Goal: Check status: Check status

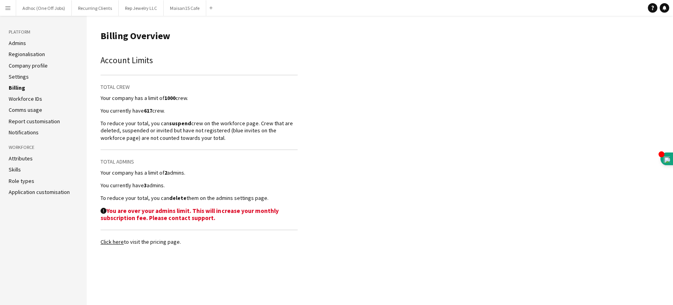
click at [10, 7] on app-icon "Menu" at bounding box center [8, 8] width 6 height 6
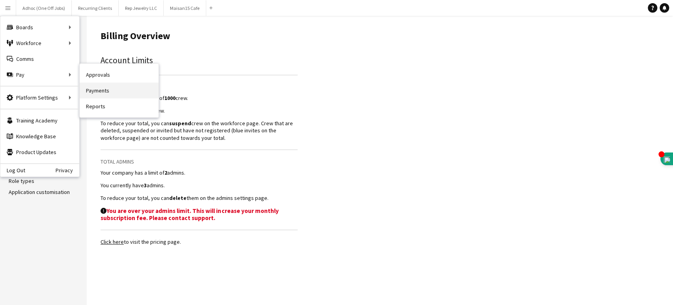
click at [104, 91] on link "Payments" at bounding box center [119, 90] width 79 height 16
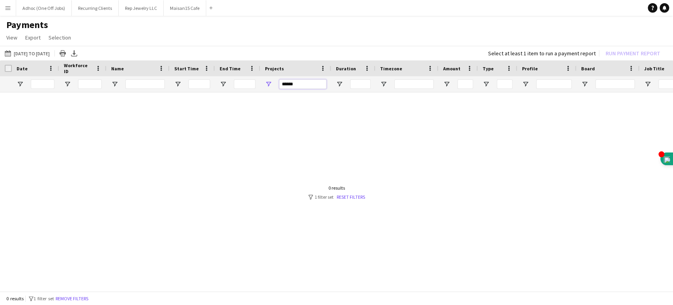
click at [292, 85] on input "******" at bounding box center [302, 83] width 47 height 9
click at [292, 84] on input "******" at bounding box center [302, 83] width 47 height 9
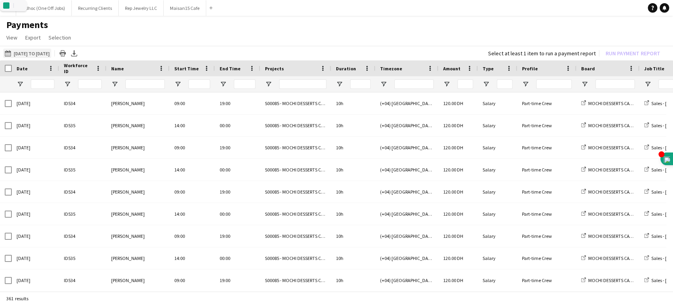
click at [28, 52] on button "[DATE] to [DATE] [DATE] to [DATE]" at bounding box center [27, 53] width 48 height 9
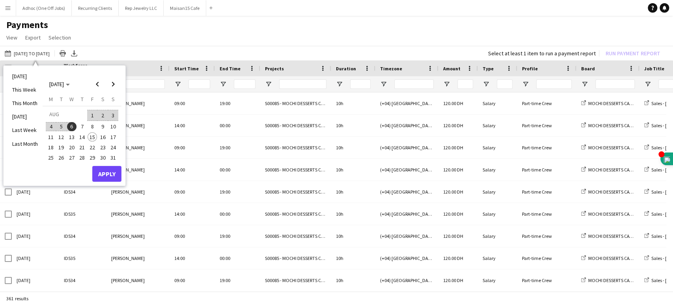
click at [91, 112] on span "1" at bounding box center [92, 115] width 9 height 11
click at [93, 136] on span "15" at bounding box center [92, 136] width 9 height 9
click at [111, 174] on button "Apply" at bounding box center [106, 174] width 29 height 16
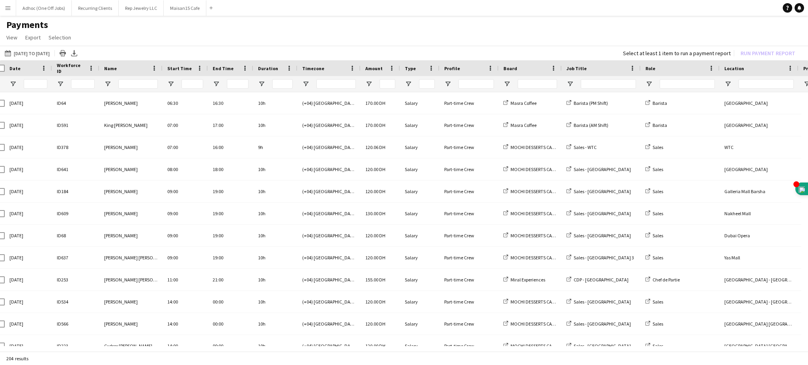
scroll to position [0, 34]
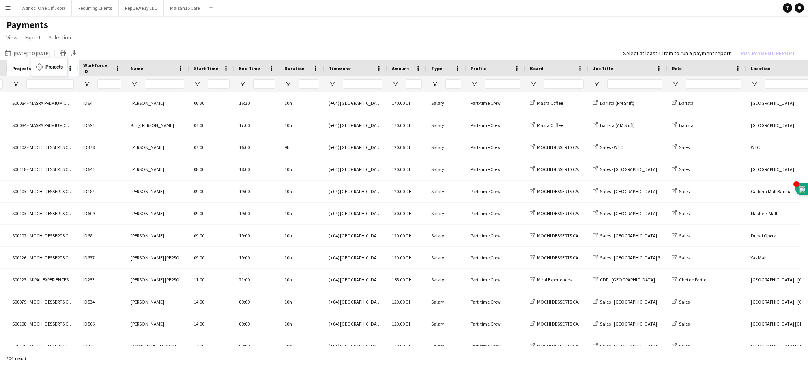
drag, startPoint x: 783, startPoint y: 65, endPoint x: 35, endPoint y: 62, distance: 748.0
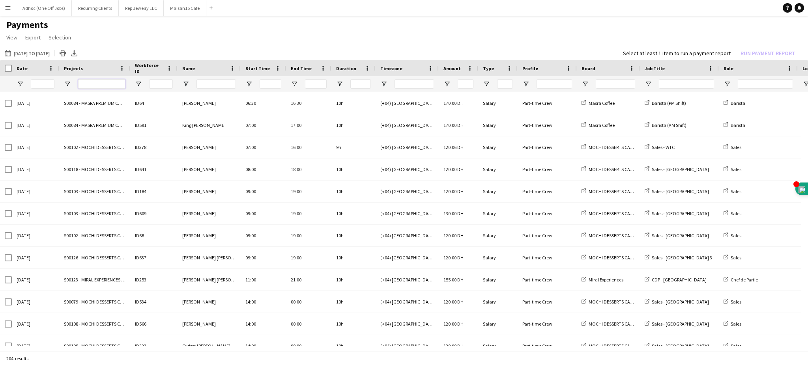
click at [95, 86] on input "Projects Filter Input" at bounding box center [101, 83] width 47 height 9
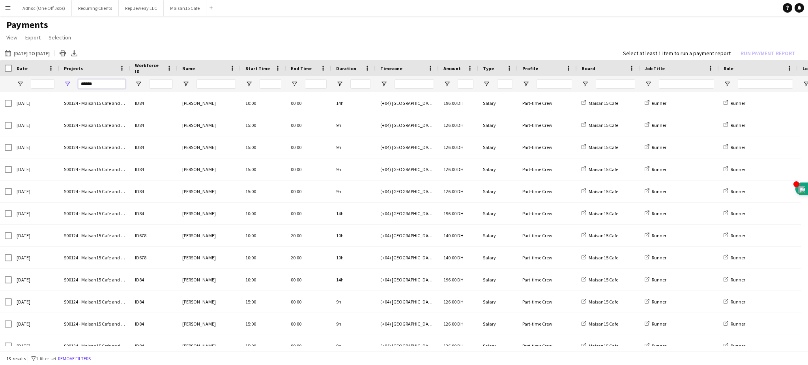
type input "******"
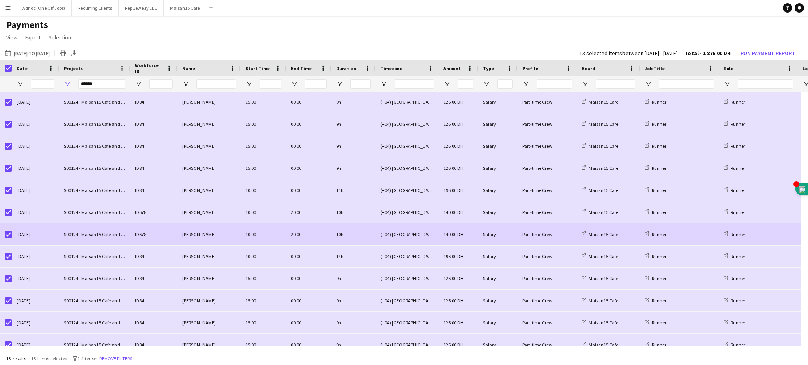
scroll to position [33, 0]
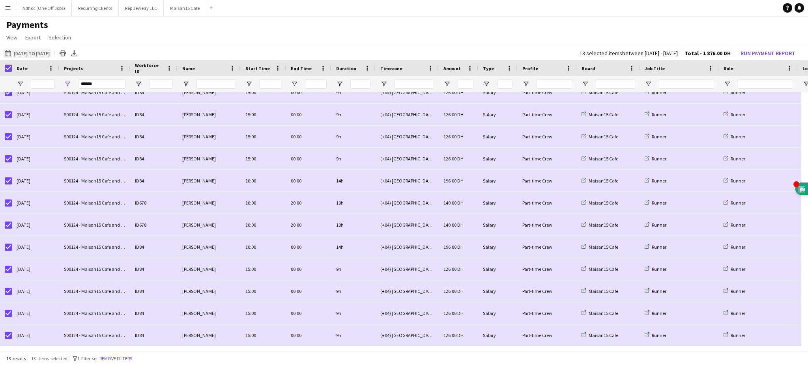
click at [41, 53] on button "[DATE] to [DATE] [DATE] to [DATE]" at bounding box center [27, 53] width 48 height 9
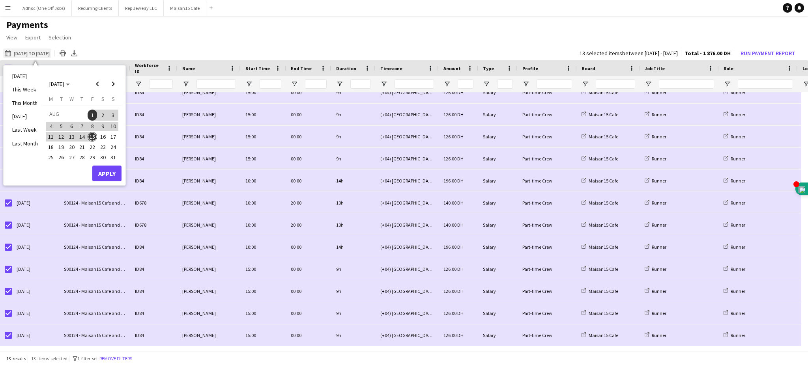
click at [41, 53] on button "[DATE] to [DATE] [DATE] to [DATE]" at bounding box center [27, 53] width 48 height 9
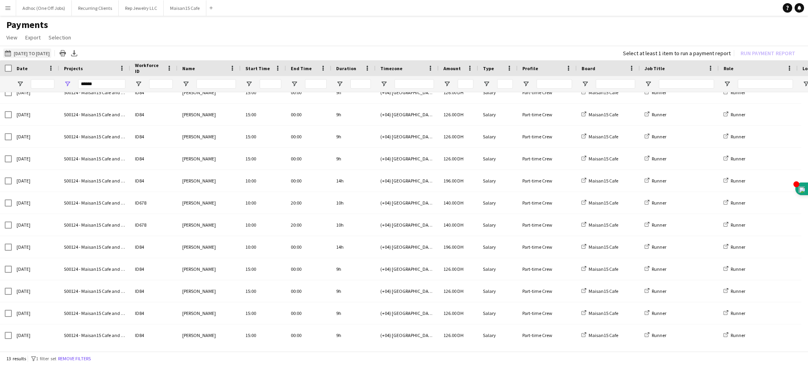
click at [42, 52] on button "[DATE] to [DATE] [DATE] to [DATE]" at bounding box center [27, 53] width 48 height 9
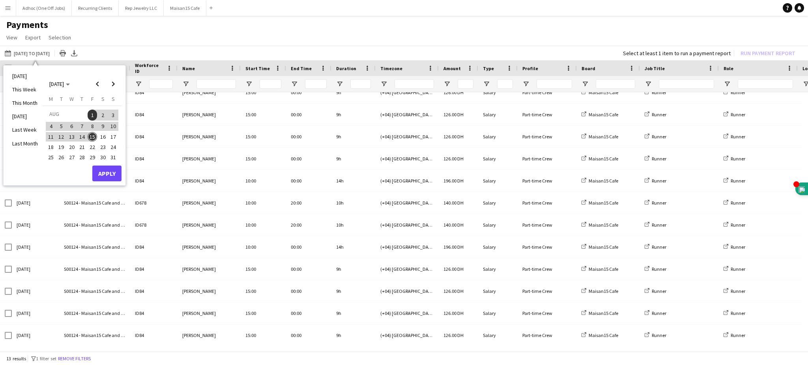
click at [112, 113] on span "3" at bounding box center [112, 115] width 9 height 11
click at [112, 127] on span "10" at bounding box center [112, 126] width 9 height 9
click at [115, 180] on button "Apply" at bounding box center [106, 174] width 29 height 16
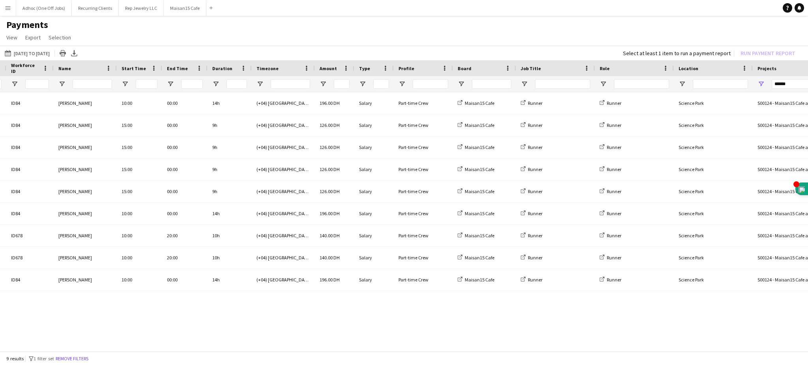
scroll to position [0, 129]
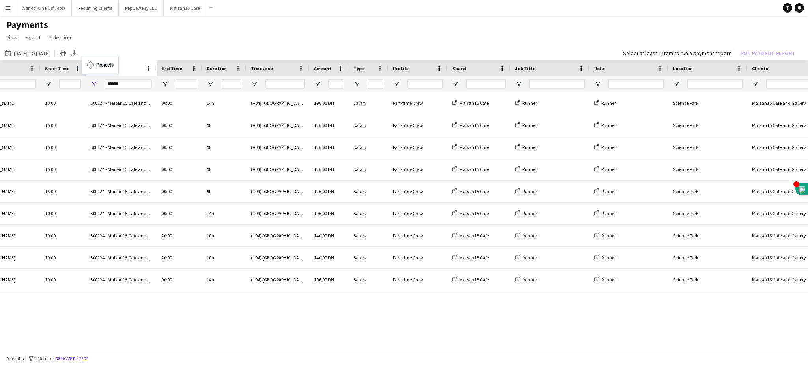
drag, startPoint x: 705, startPoint y: 64, endPoint x: 86, endPoint y: 60, distance: 619.8
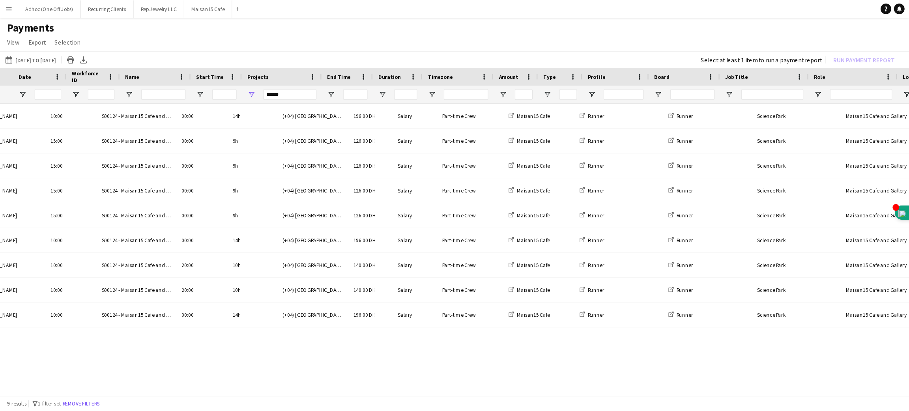
scroll to position [0, 0]
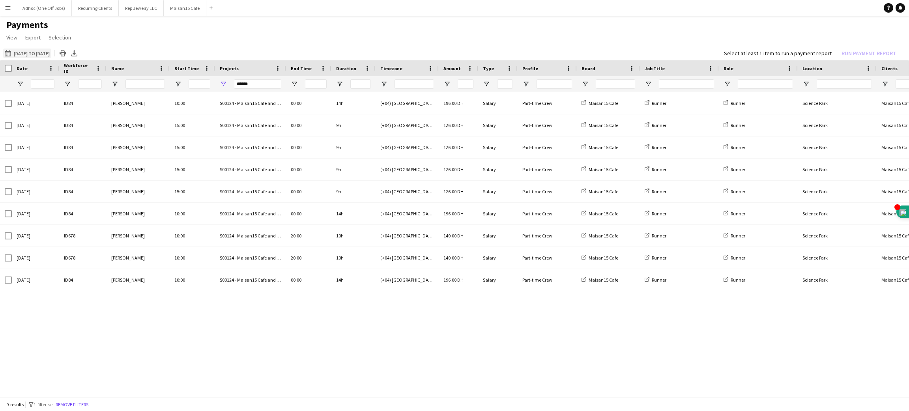
click at [41, 51] on button "[DATE] to [DATE] [DATE] to [DATE]" at bounding box center [27, 53] width 48 height 9
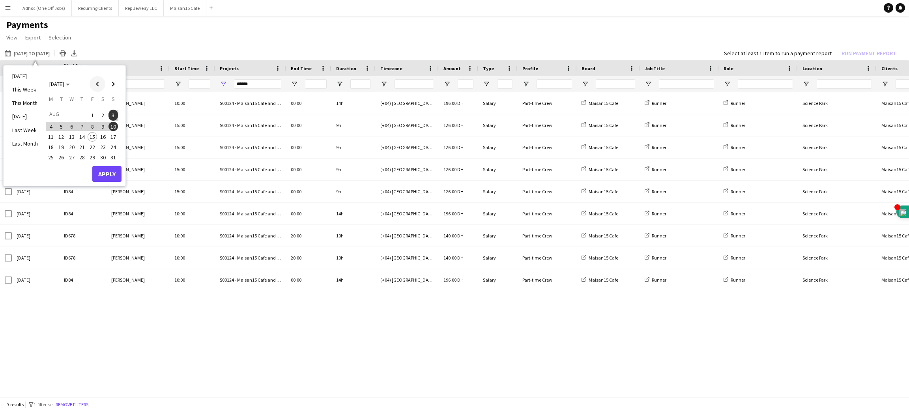
click at [97, 84] on span "Previous month" at bounding box center [98, 84] width 16 height 16
click at [108, 112] on span "1" at bounding box center [112, 115] width 9 height 11
click at [119, 86] on span "Next month" at bounding box center [113, 84] width 16 height 16
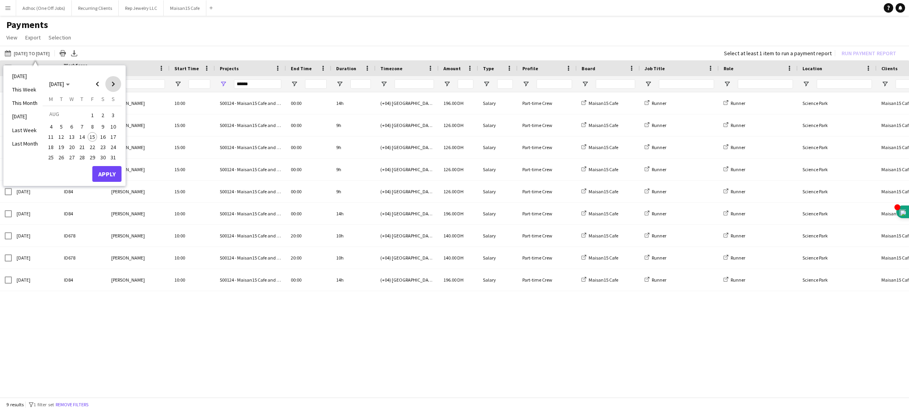
click at [119, 86] on span "Next month" at bounding box center [113, 84] width 16 height 16
click at [98, 87] on span "Previous month" at bounding box center [98, 84] width 16 height 16
click at [119, 155] on div "[DATE] M [DATE] T [DATE] W [DATE] T [DATE] F [DATE] S [DATE] S [DATE] 2 3 4 5 6…" at bounding box center [82, 130] width 79 height 70
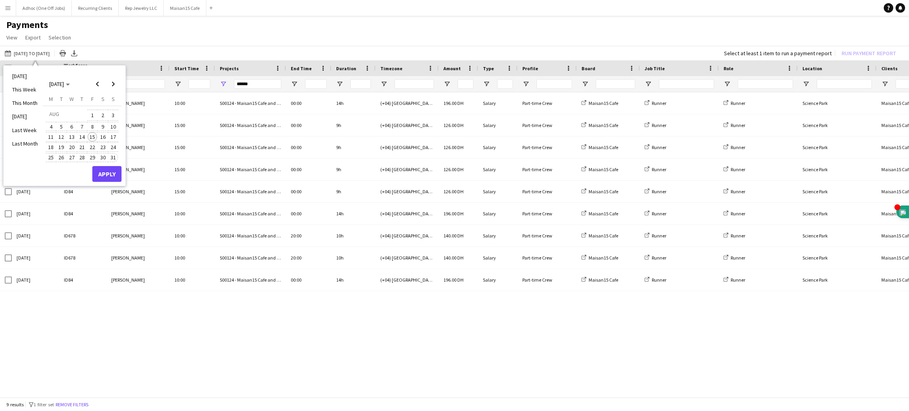
click at [116, 155] on span "31" at bounding box center [112, 157] width 9 height 9
click at [110, 172] on button "Apply" at bounding box center [106, 174] width 29 height 16
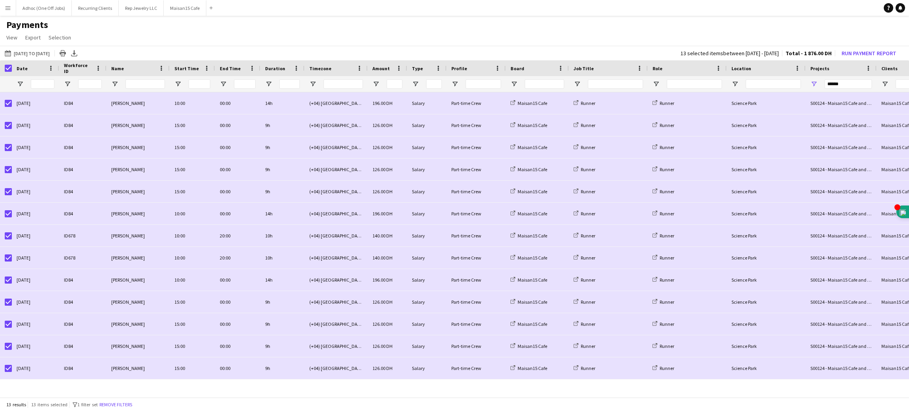
click at [13, 71] on div "Date" at bounding box center [35, 68] width 47 height 16
